Goal: Navigation & Orientation: Find specific page/section

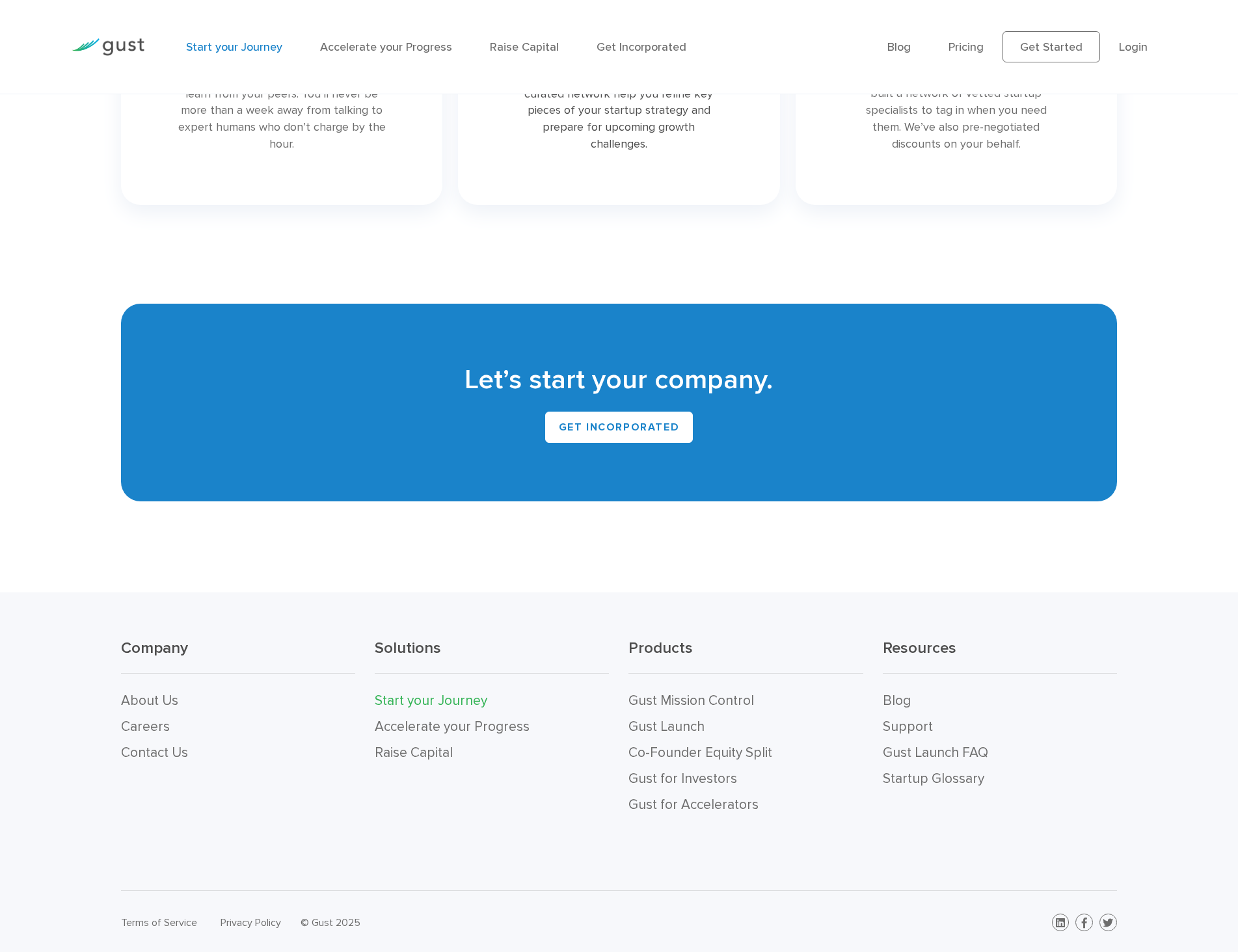
scroll to position [2603, 0]
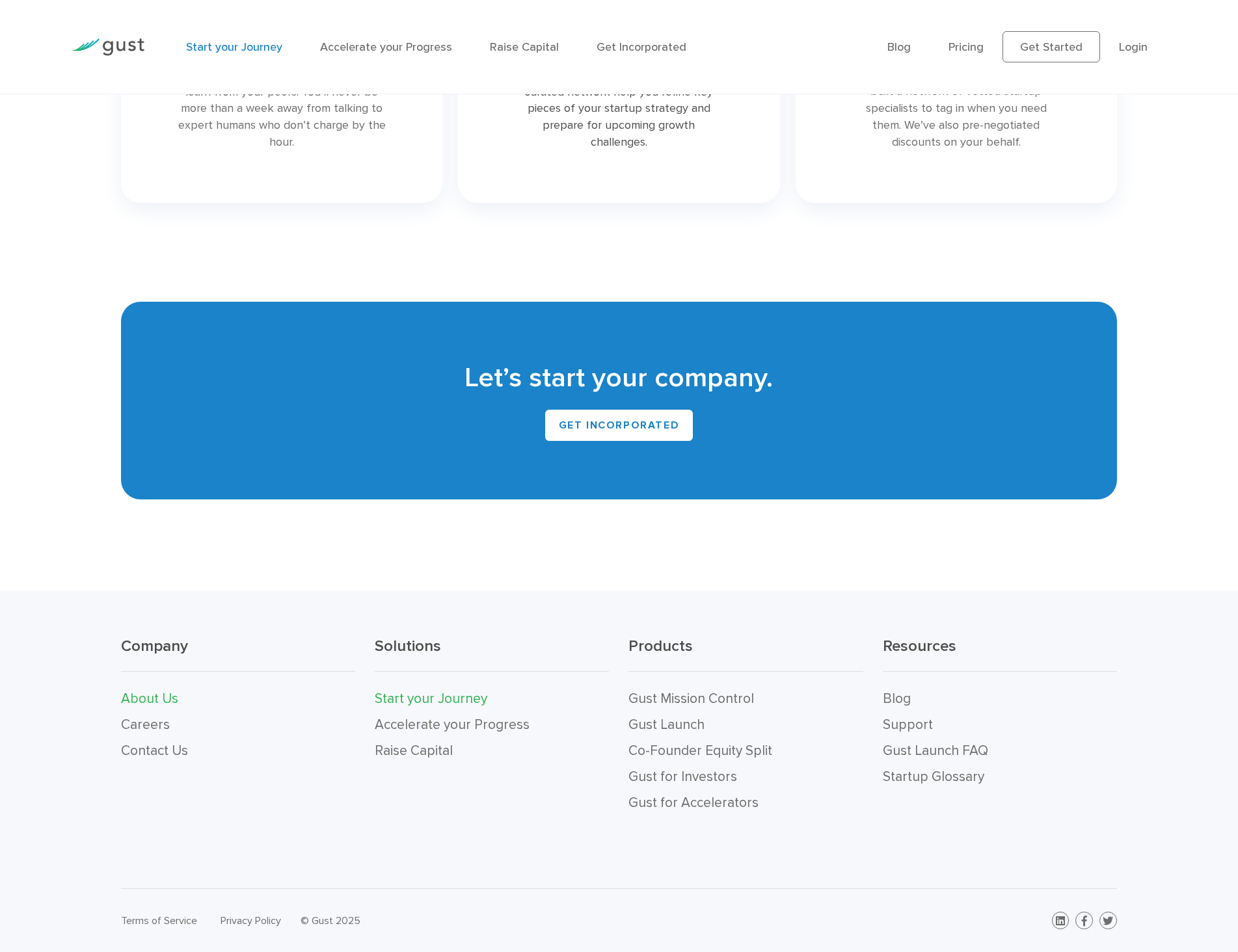
click at [170, 698] on link "About Us" at bounding box center [150, 699] width 57 height 16
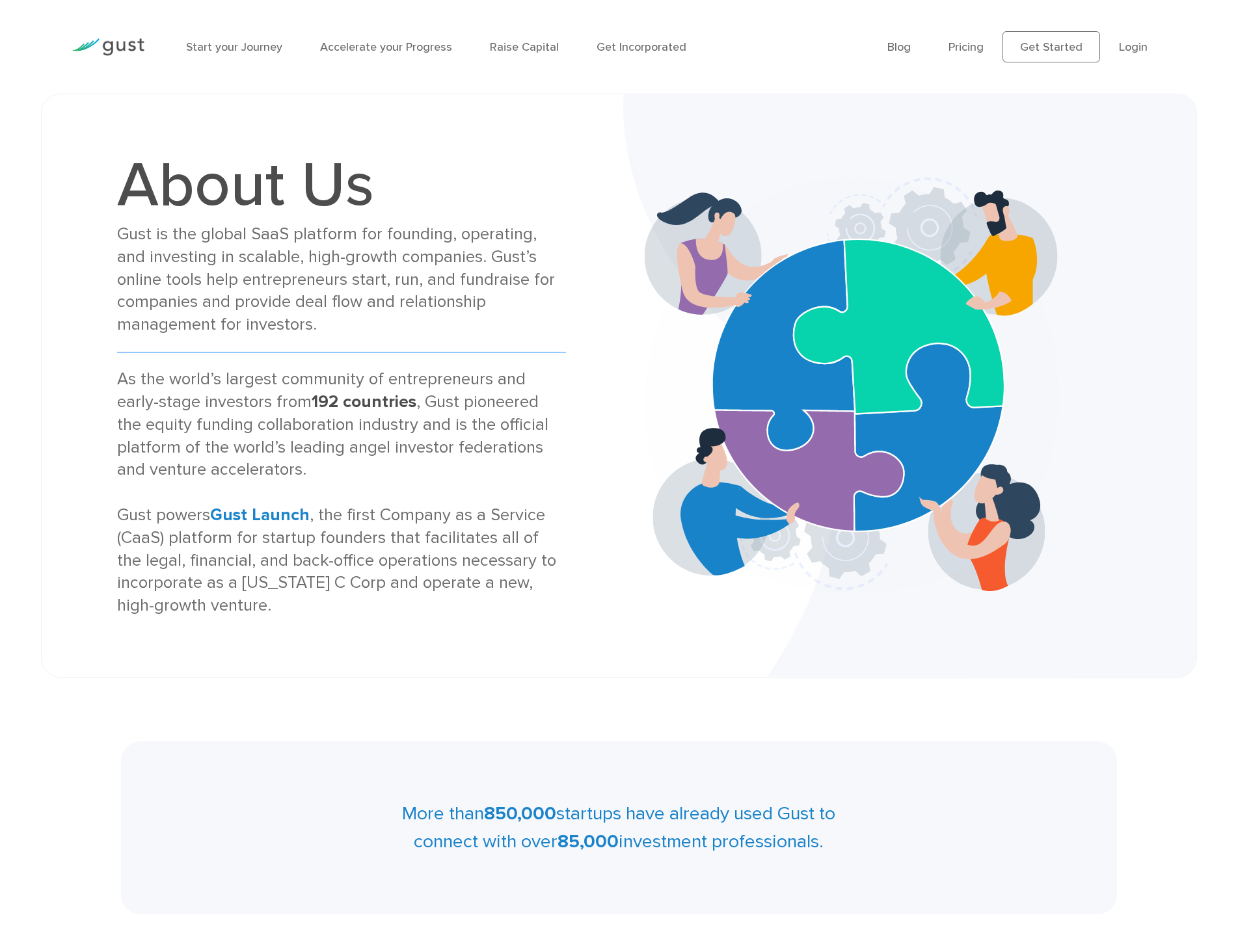
click at [118, 41] on img at bounding box center [108, 47] width 73 height 18
